Goal: Task Accomplishment & Management: Manage account settings

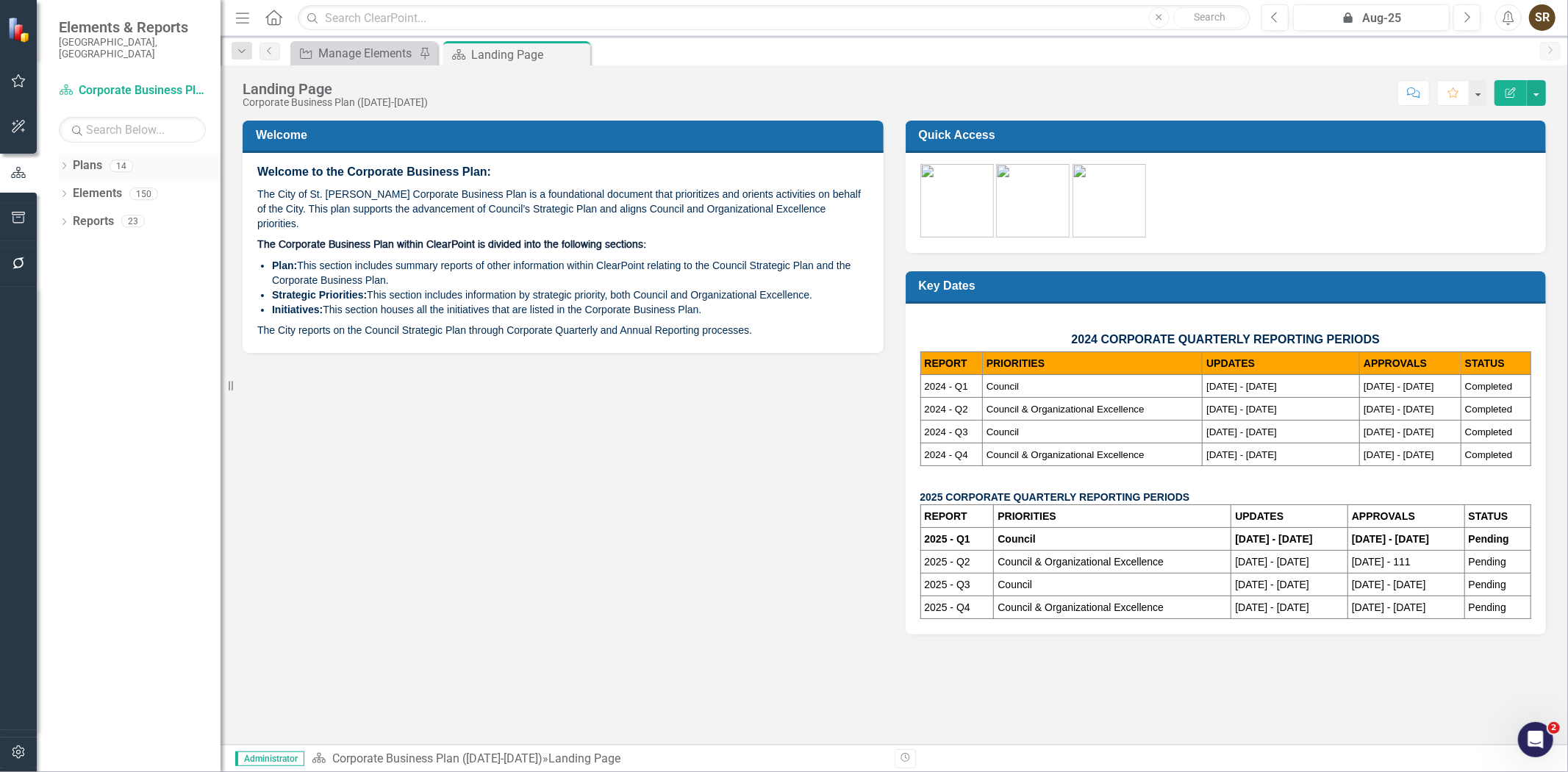
click at [64, 163] on icon "Dropdown" at bounding box center [64, 167] width 11 height 8
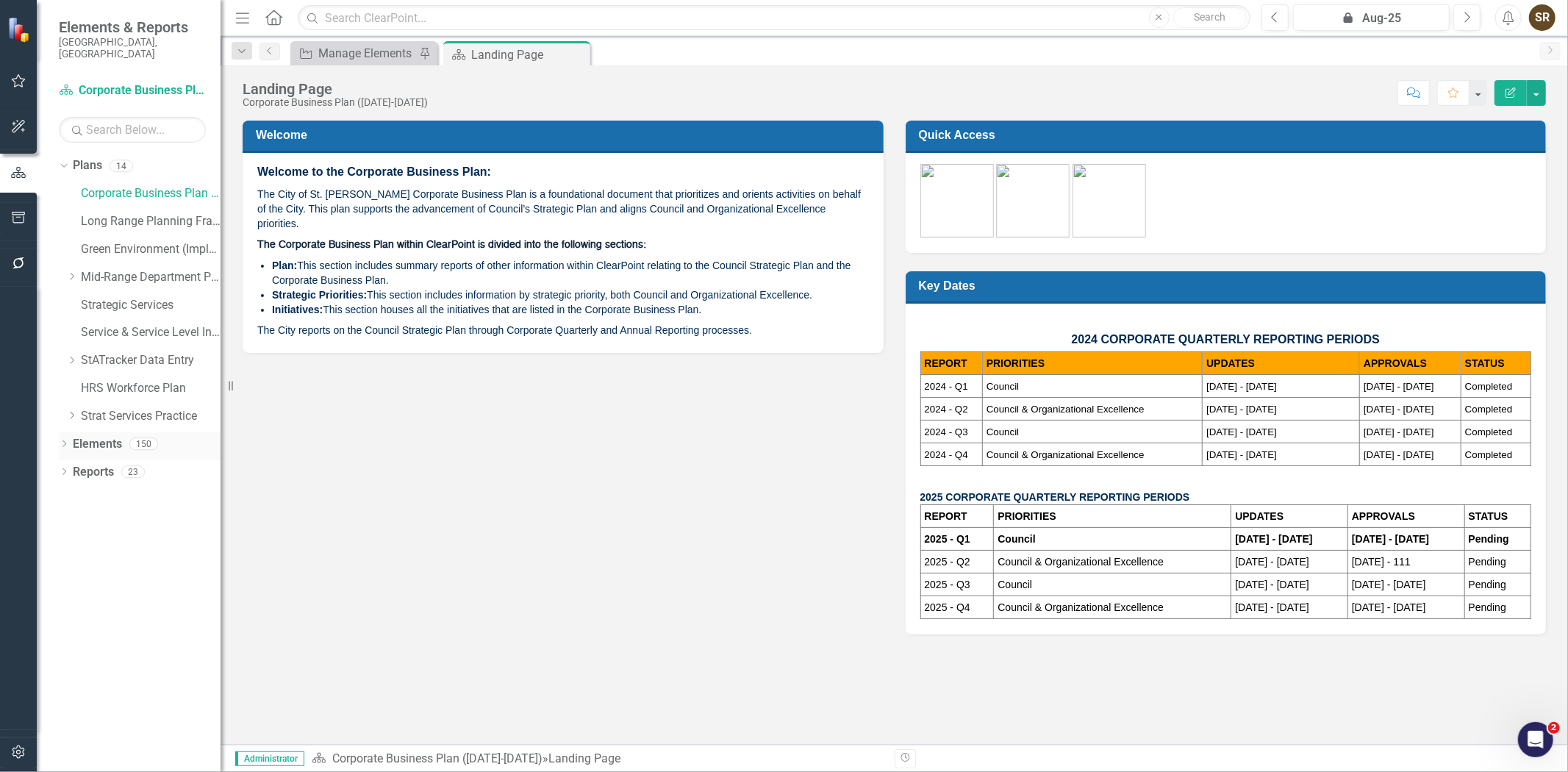
click at [59, 441] on icon "Dropdown" at bounding box center [64, 445] width 11 height 8
click at [146, 464] on link "Strategic Priority Strategic Priorities" at bounding box center [138, 472] width 118 height 17
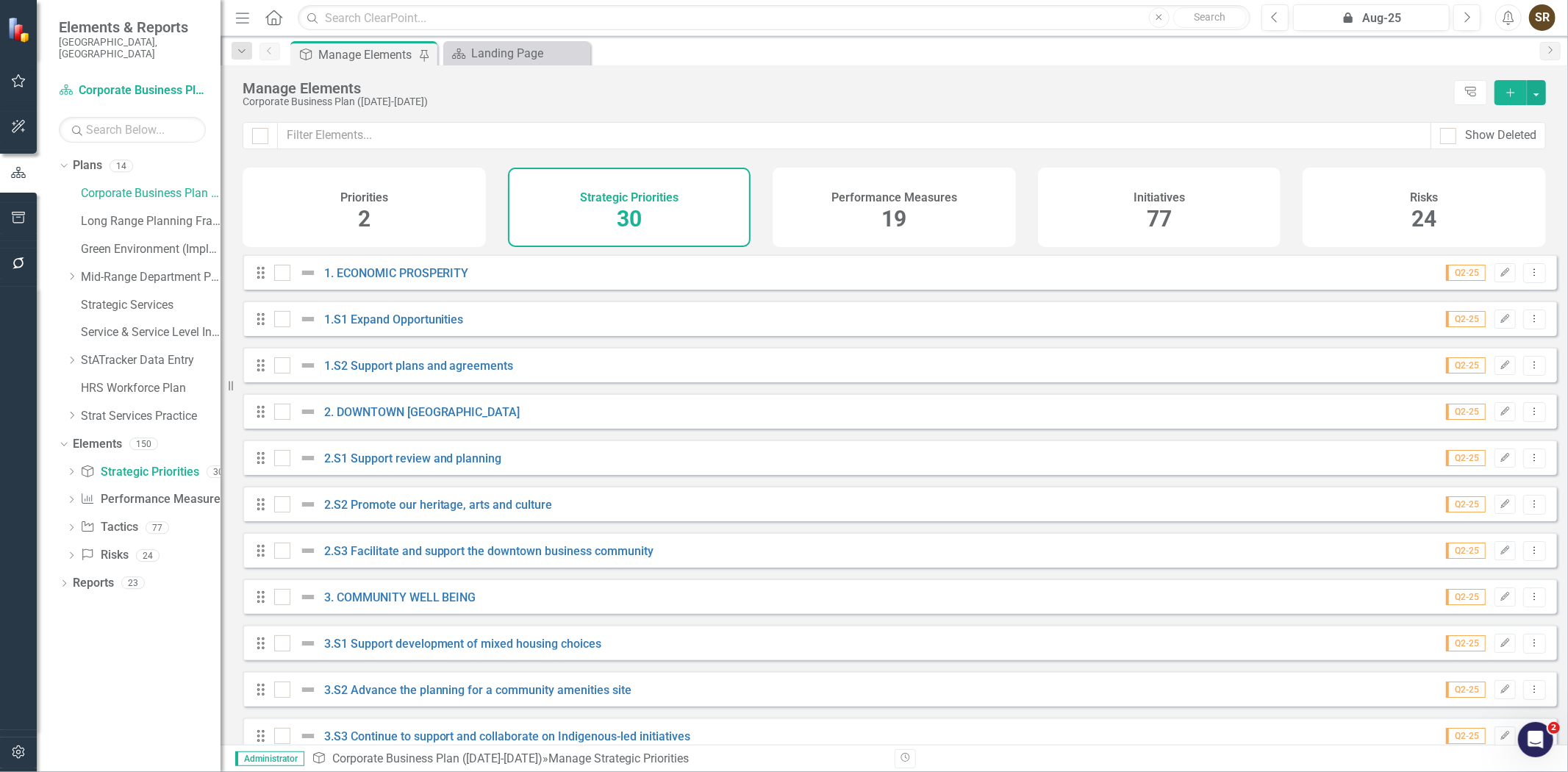
click at [1125, 222] on div "Initiatives 77" at bounding box center [1160, 207] width 244 height 79
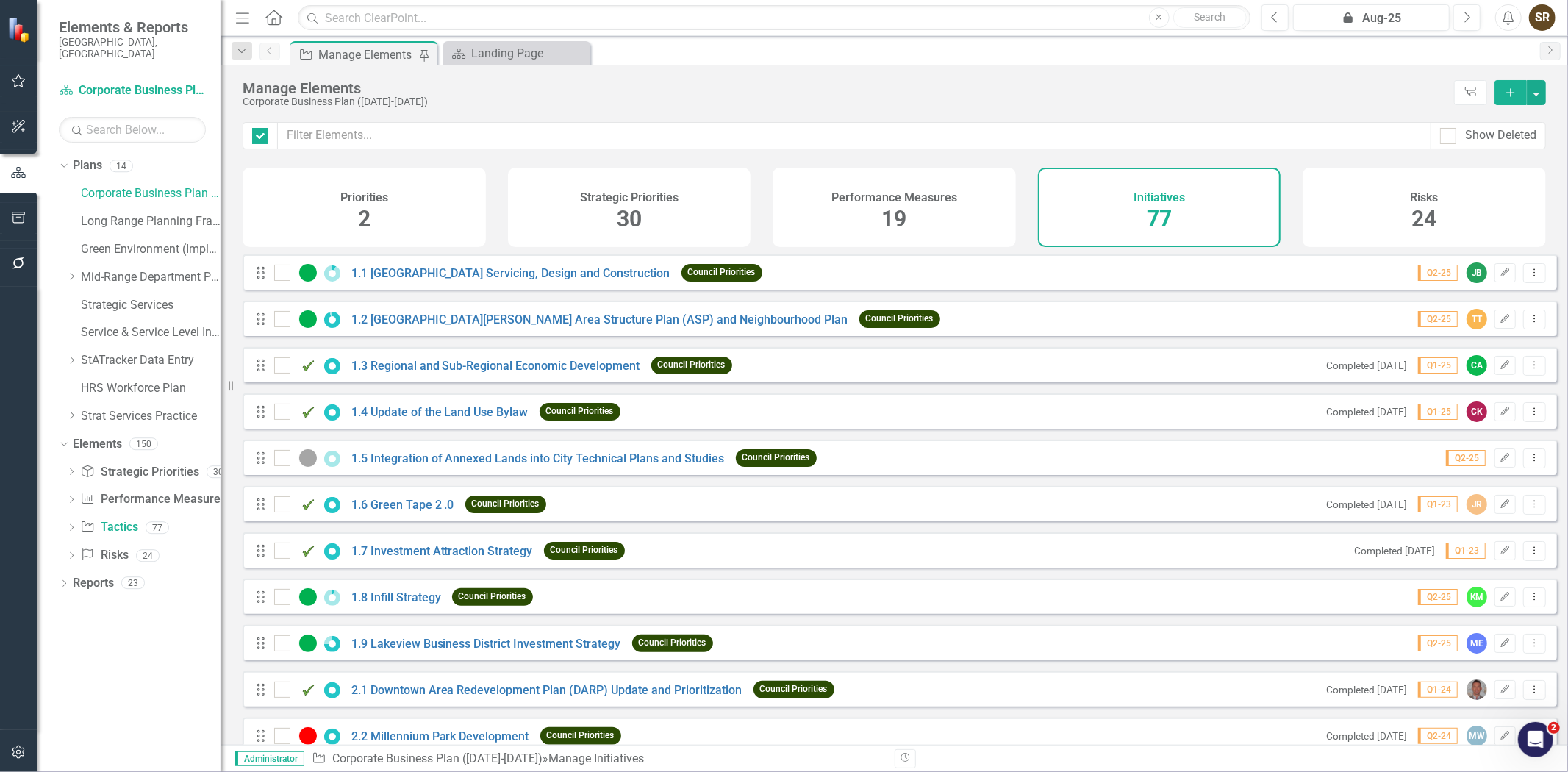
checkbox input "false"
click at [618, 279] on link "1.1 [GEOGRAPHIC_DATA] Servicing, Design and Construction" at bounding box center [511, 273] width 319 height 14
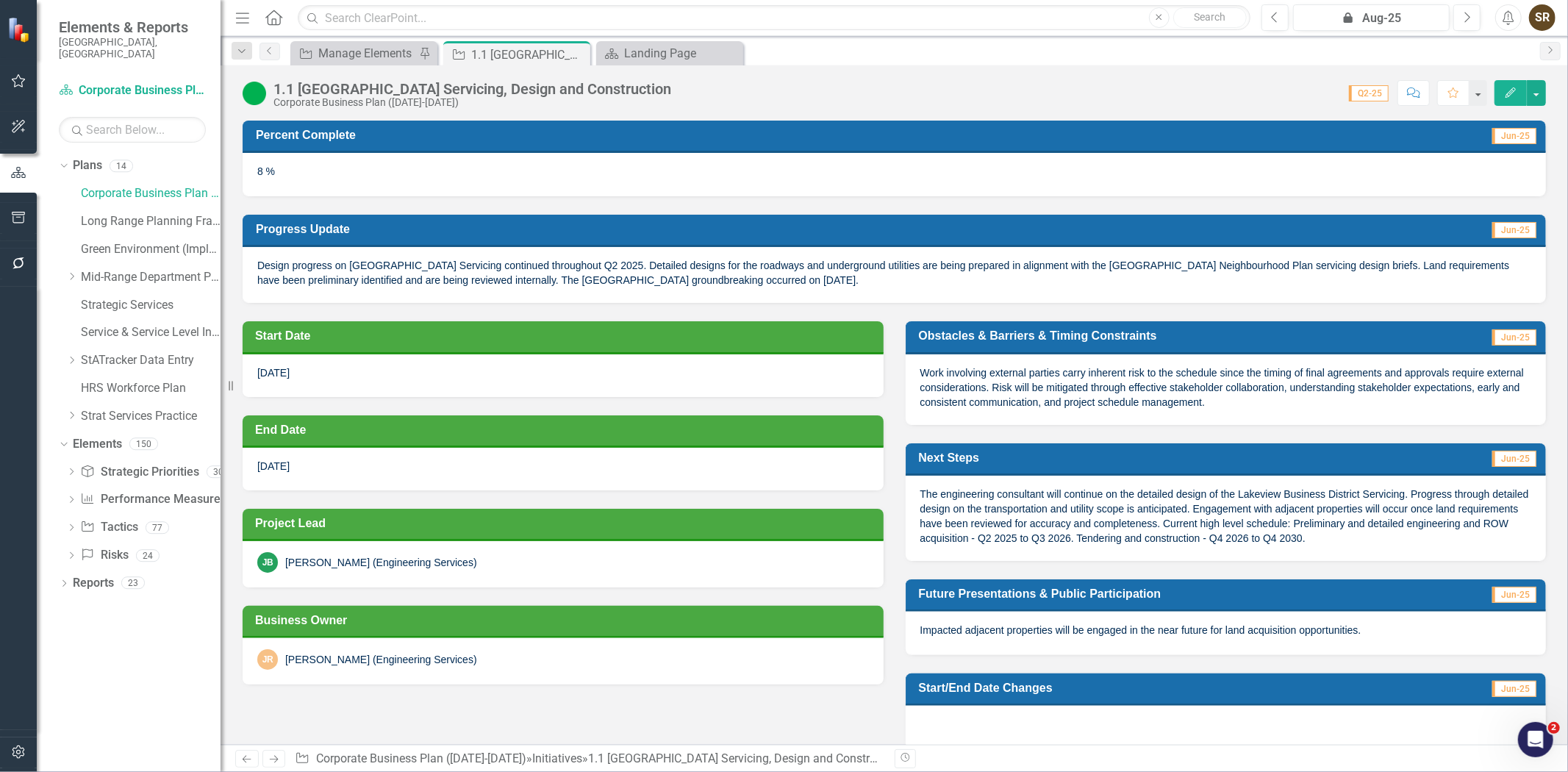
click at [468, 660] on div "JR [PERSON_NAME] (Engineering Services)" at bounding box center [563, 659] width 612 height 20
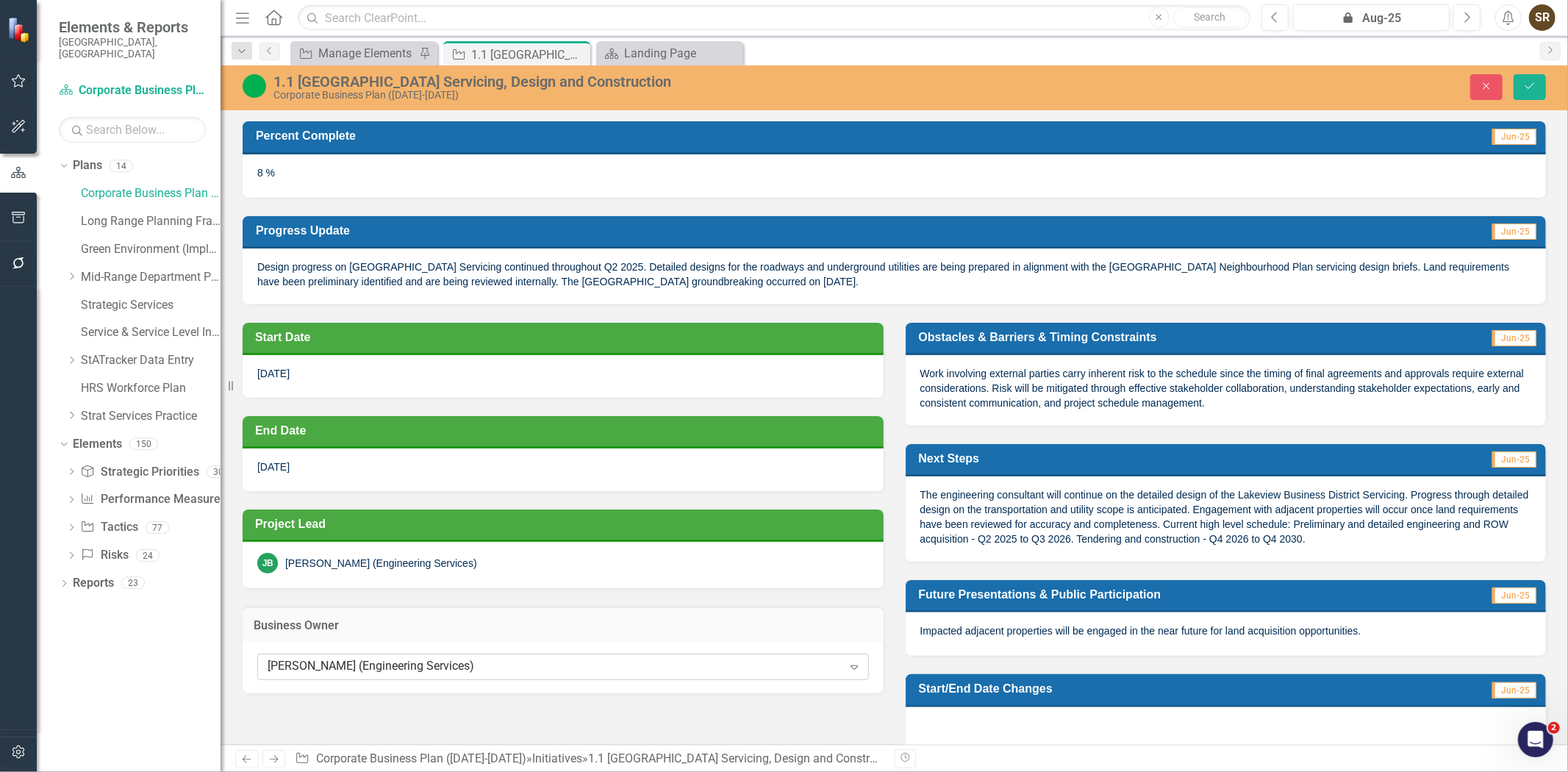
click at [467, 665] on div "[PERSON_NAME] (Engineering Services)" at bounding box center [556, 667] width 575 height 17
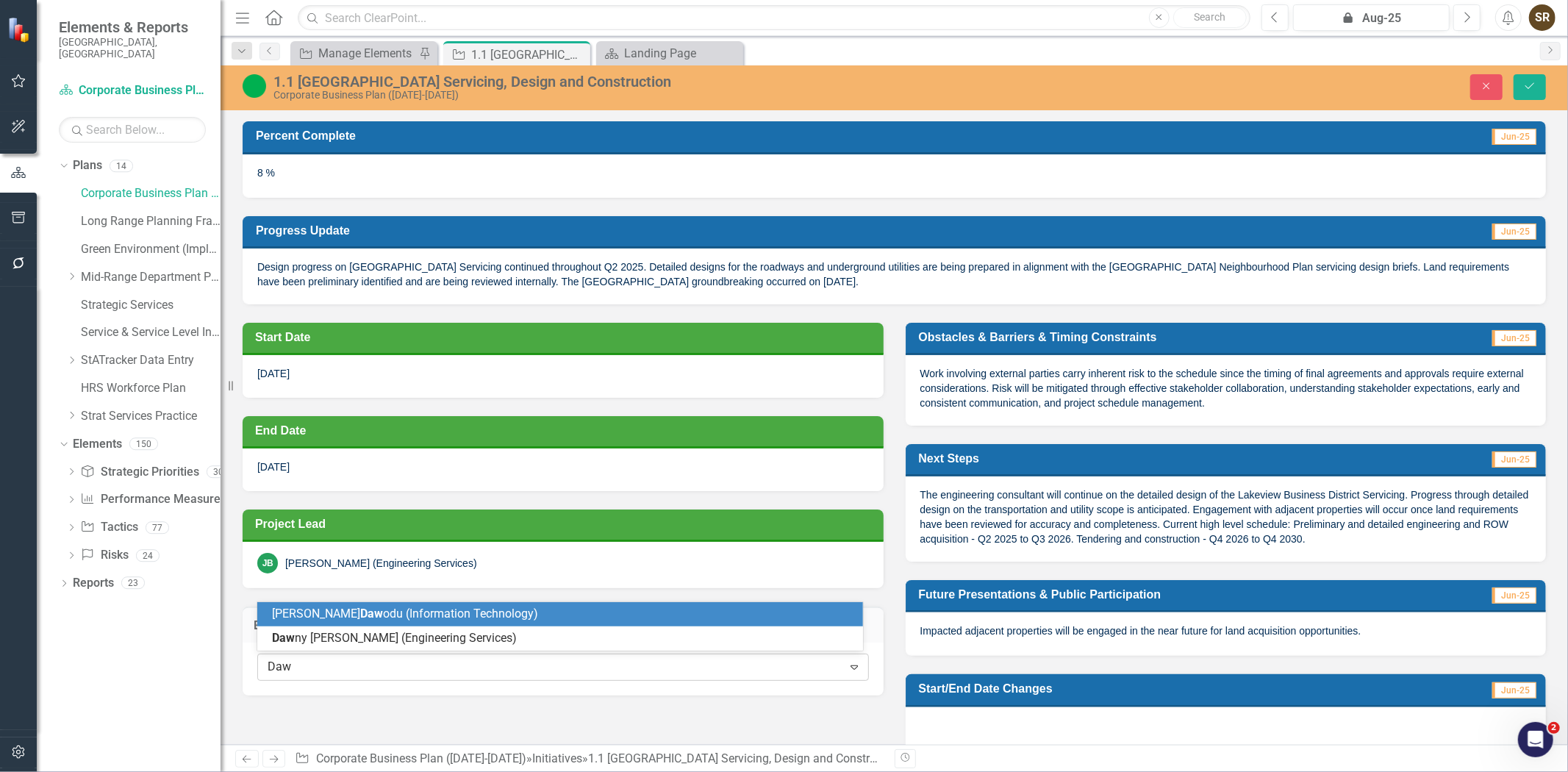
type input "[PERSON_NAME]"
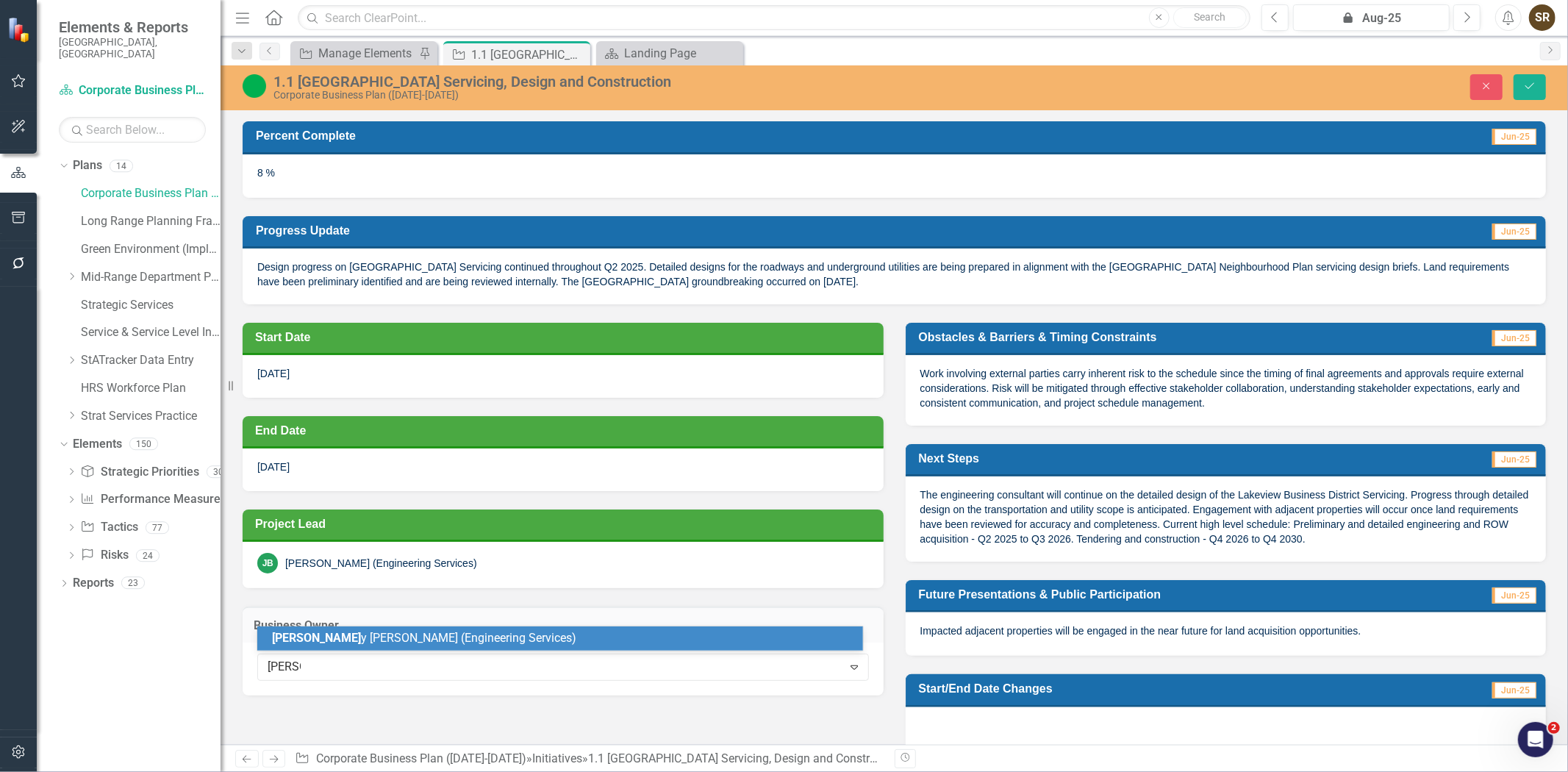
click at [450, 633] on span "[PERSON_NAME] (Engineering Services)" at bounding box center [424, 637] width 305 height 14
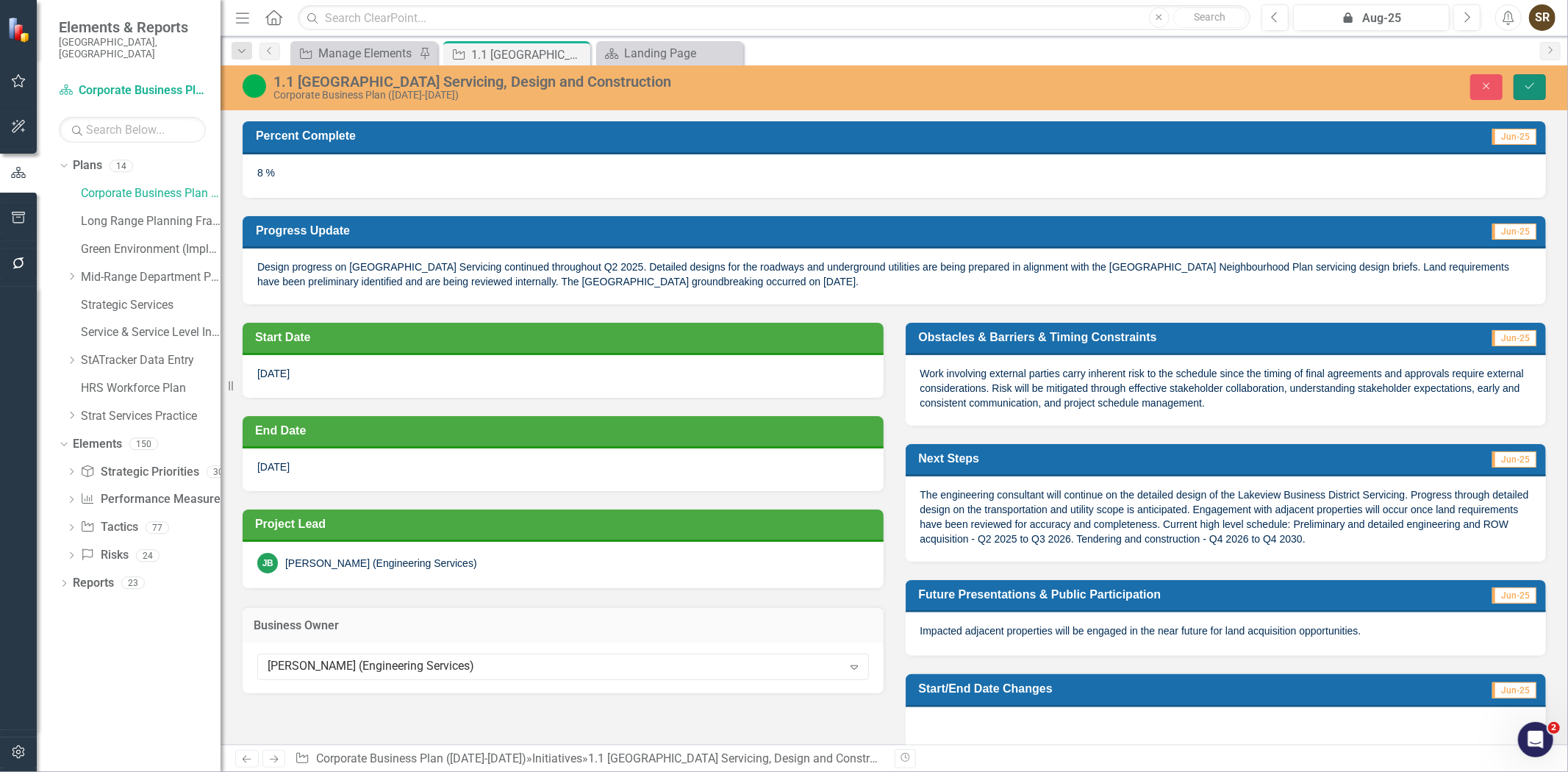
click at [1538, 89] on button "Save" at bounding box center [1531, 87] width 33 height 26
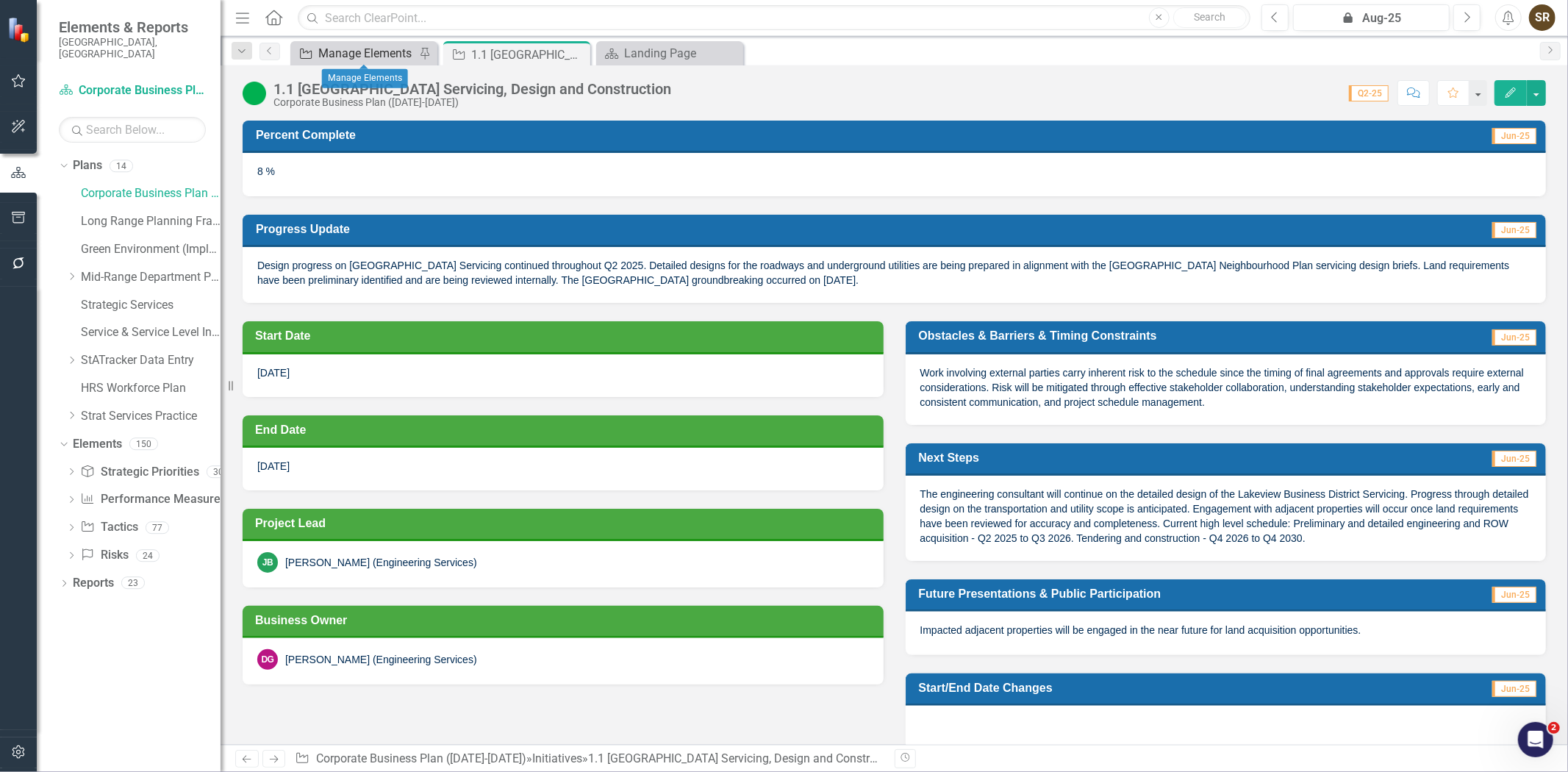
click at [374, 59] on div "Manage Elements" at bounding box center [367, 53] width 97 height 19
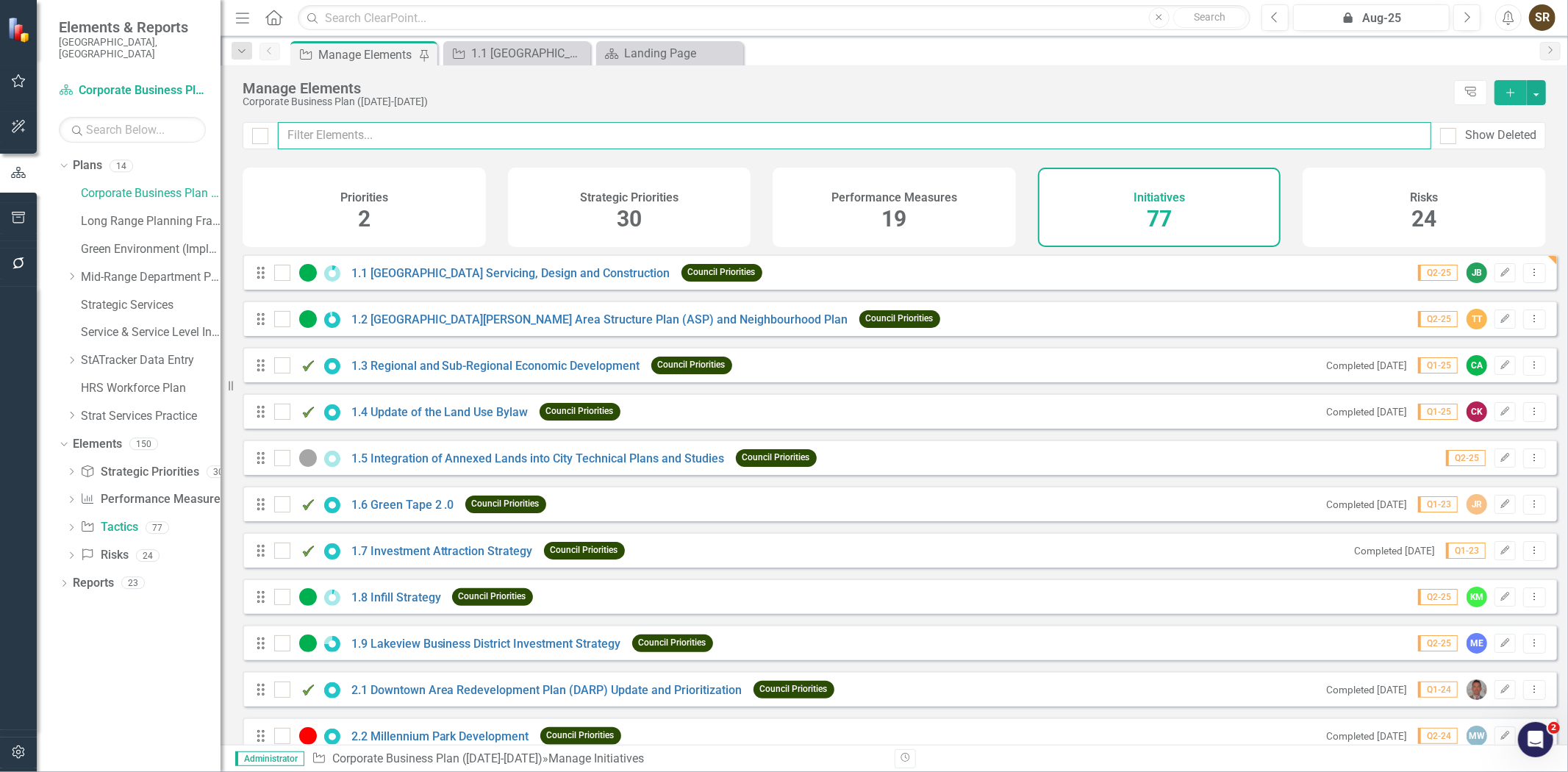
click at [389, 128] on input "text" at bounding box center [854, 135] width 1153 height 27
click at [443, 327] on link "1.2 [GEOGRAPHIC_DATA][PERSON_NAME] Area Structure Plan (ASP) and Neighbourhood …" at bounding box center [600, 319] width 497 height 14
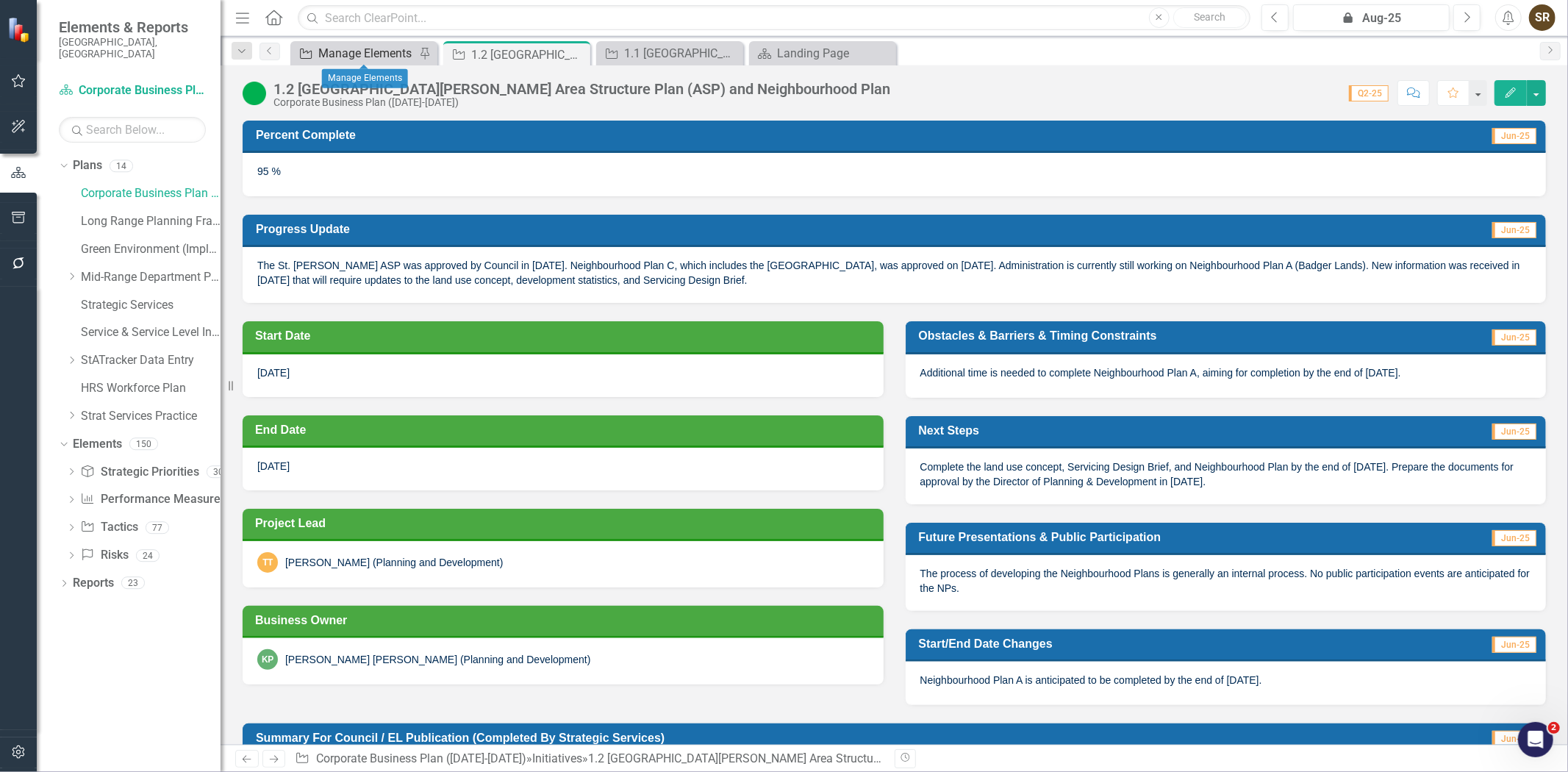
click at [386, 52] on div "Manage Elements" at bounding box center [367, 53] width 97 height 19
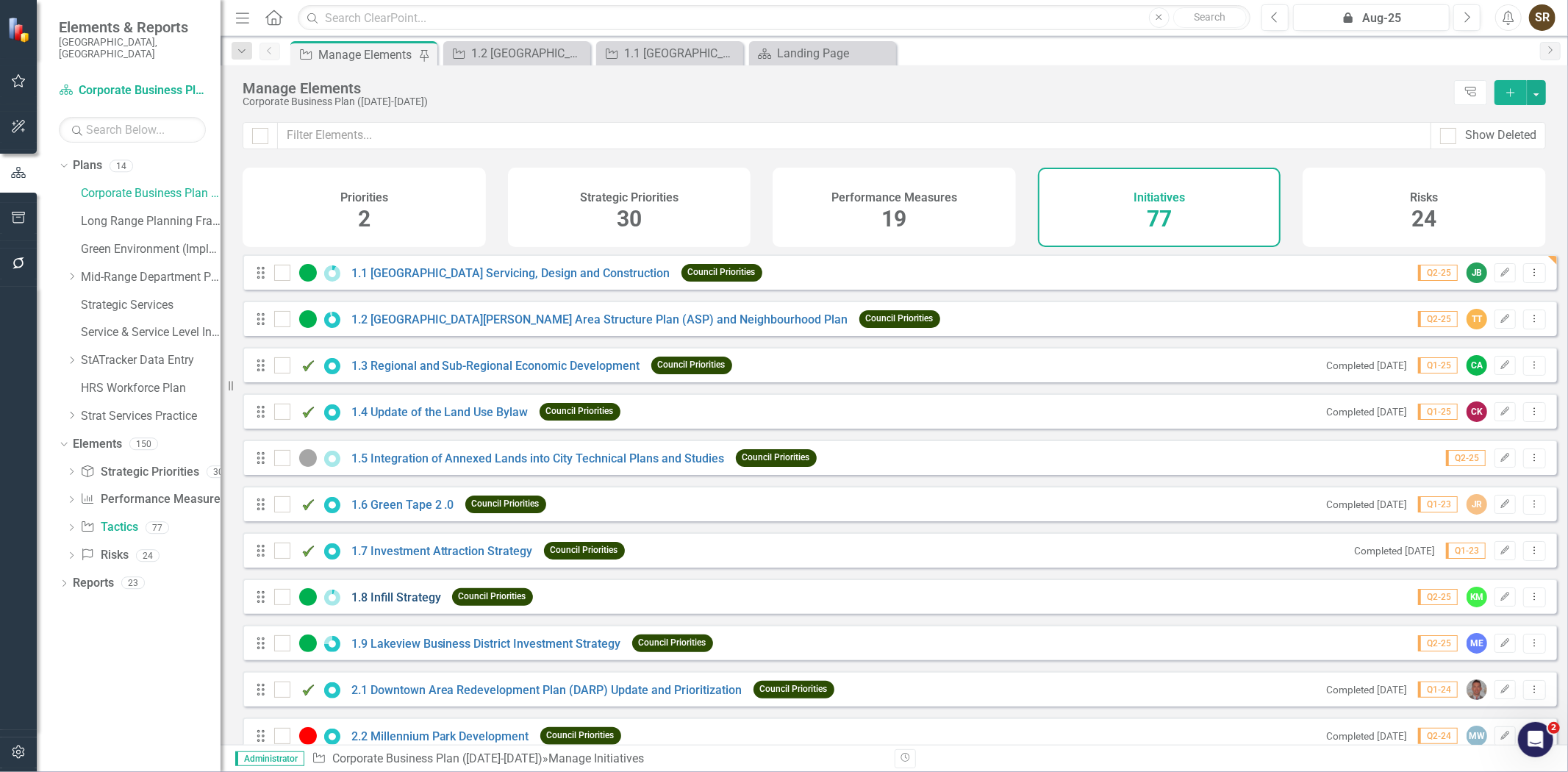
click at [391, 604] on link "1.8 Infill Strategy" at bounding box center [396, 597] width 90 height 14
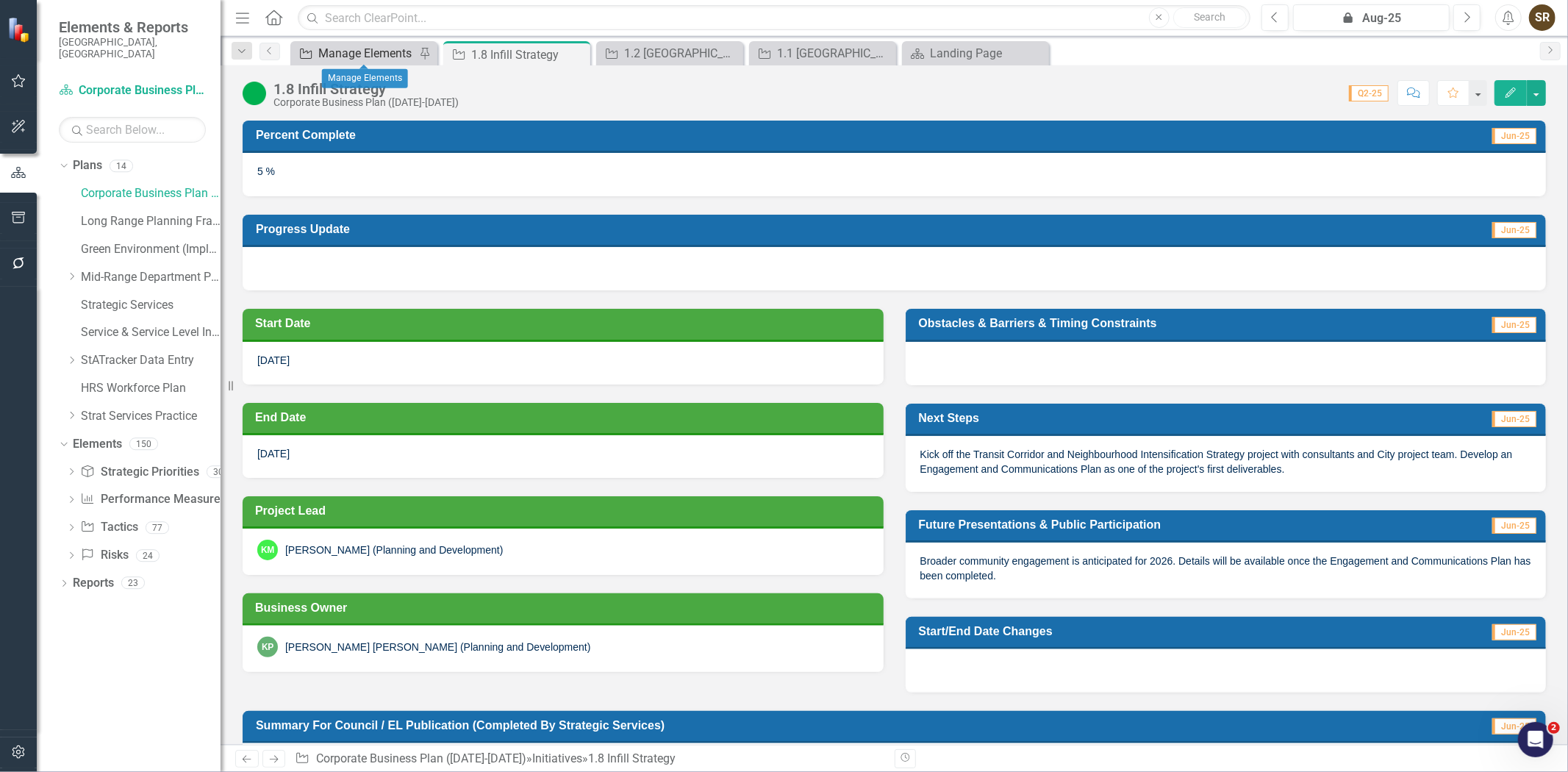
click at [367, 54] on div "Manage Elements" at bounding box center [367, 53] width 97 height 19
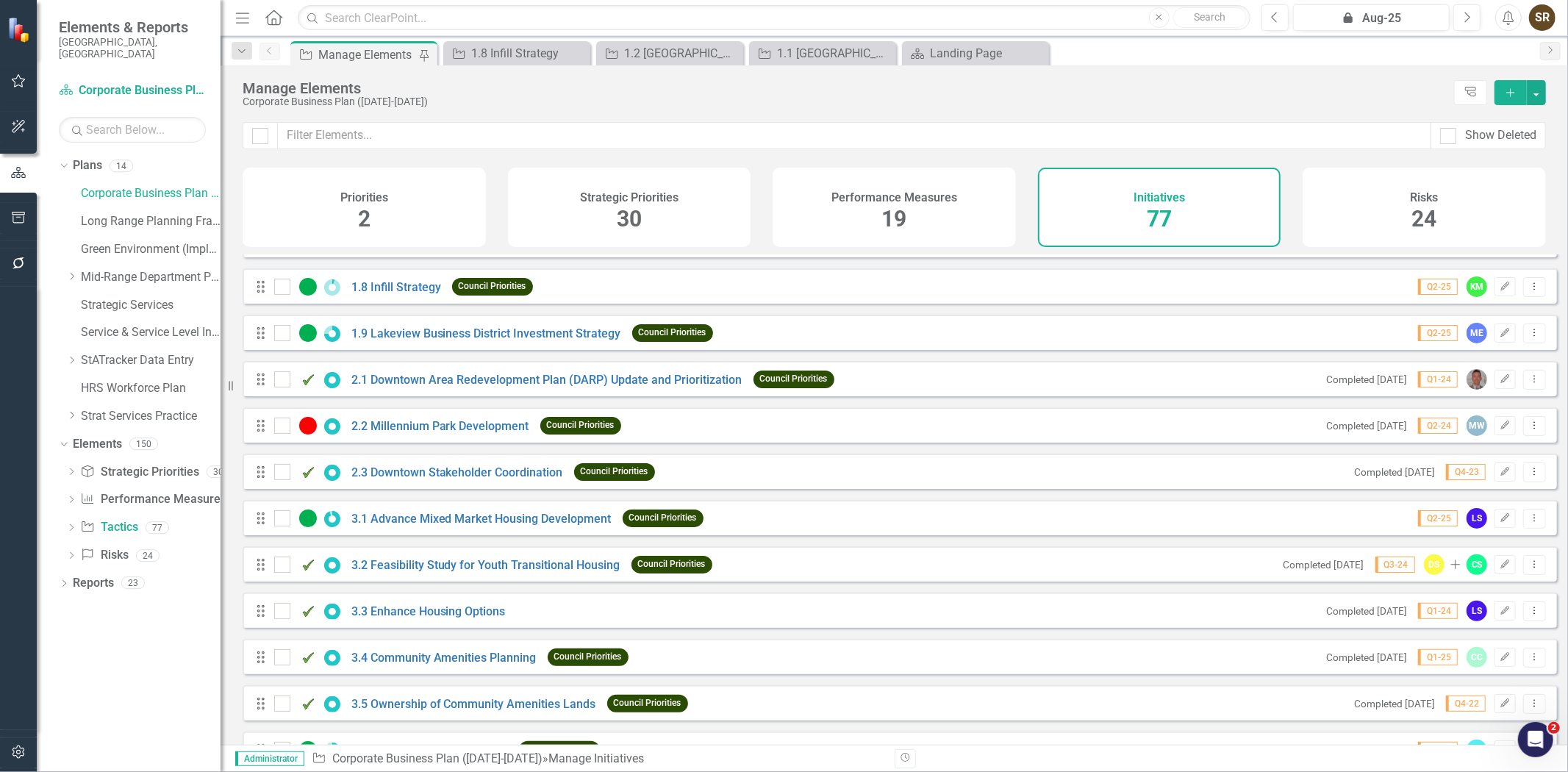
scroll to position [328, 0]
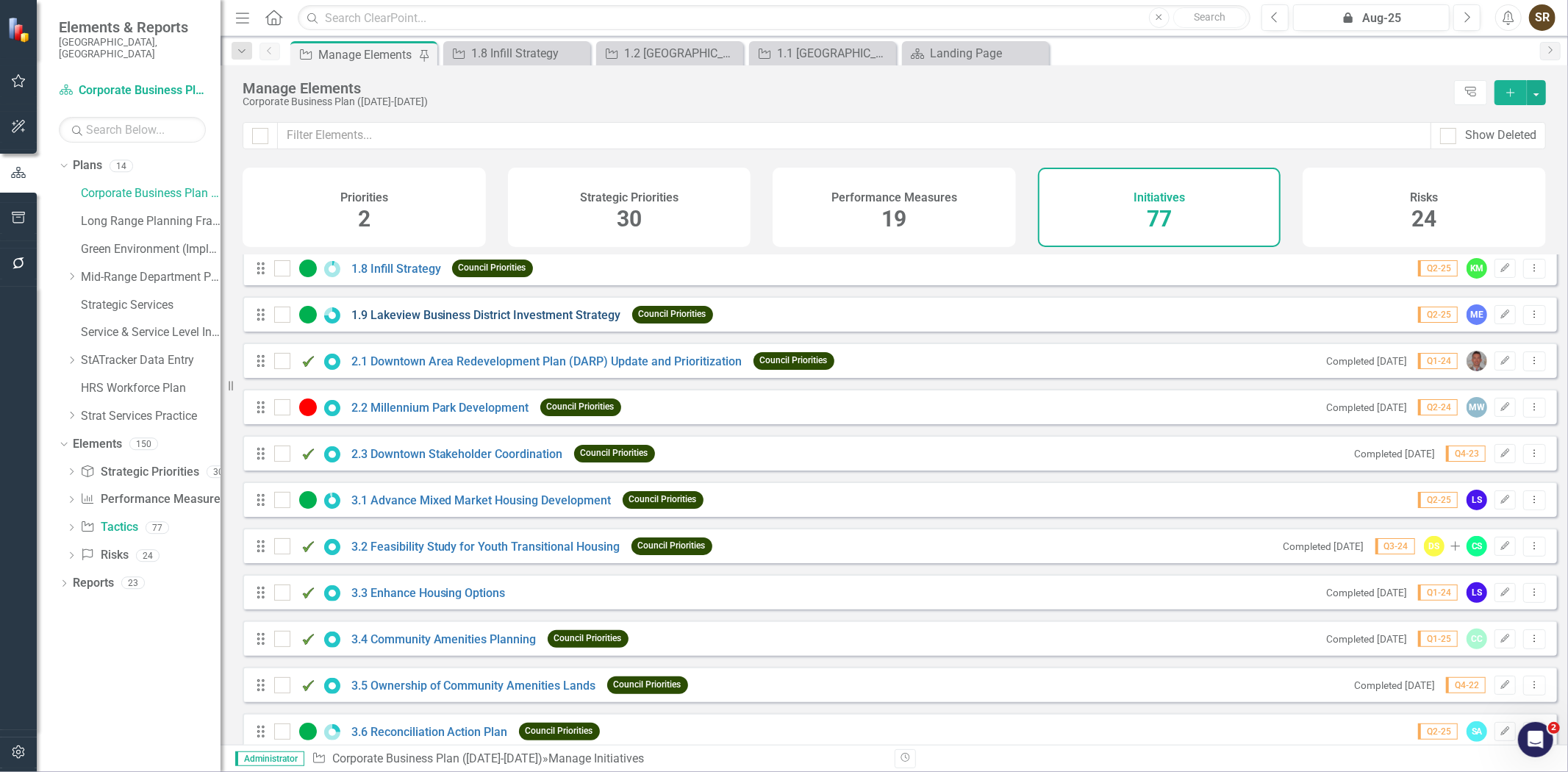
click at [556, 322] on link "1.9 Lakeview Business District Investment Strategy" at bounding box center [485, 314] width 270 height 14
